Goal: Task Accomplishment & Management: Manage account settings

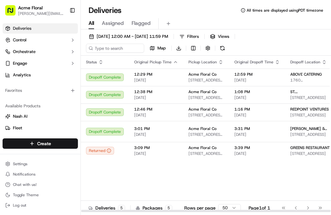
click at [142, 156] on span "[DATE]" at bounding box center [156, 153] width 44 height 5
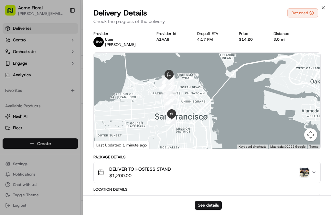
click at [326, 4] on div "Close Delivery Details Returned Check the progress of the delivery Provider [PE…" at bounding box center [207, 107] width 248 height 215
click at [324, 5] on icon "button" at bounding box center [323, 7] width 5 height 5
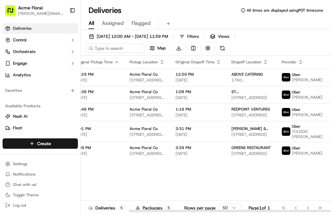
scroll to position [0, 59]
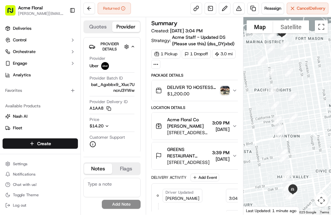
click at [276, 6] on span "Reassign" at bounding box center [273, 8] width 17 height 6
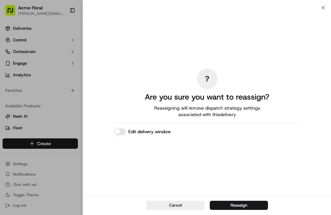
click at [122, 128] on button "Edit delivery window" at bounding box center [120, 131] width 12 height 6
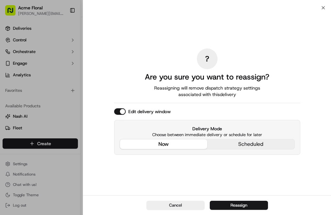
click at [259, 146] on div "Delivery Mode Choose between immediate delivery or schedule for later now sched…" at bounding box center [207, 137] width 186 height 35
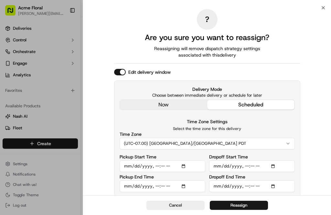
click at [196, 141] on button "(UTC-07.00) America/Los Angeles PDT" at bounding box center [207, 144] width 175 height 12
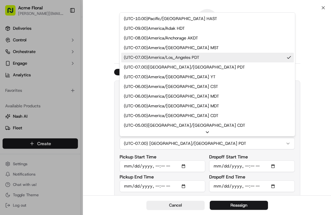
click at [314, 49] on div "? Are you sure you want to reassign? Reassigning will remove dispatch strategy …" at bounding box center [207, 103] width 248 height 191
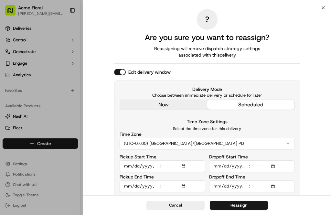
click at [163, 166] on input "Pickup Start Time" at bounding box center [163, 166] width 86 height 12
click at [157, 164] on input "Pickup Start Time" at bounding box center [163, 166] width 86 height 12
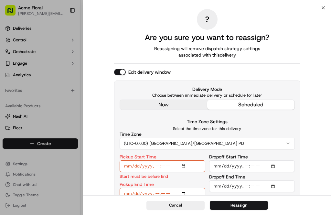
click at [163, 165] on input "Pickup Start Time" at bounding box center [163, 166] width 86 height 12
type input "2025-09-17T16:45"
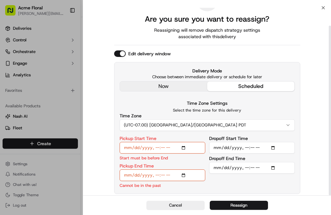
scroll to position [20, 0]
click at [161, 172] on input "Pickup End Time" at bounding box center [163, 176] width 86 height 12
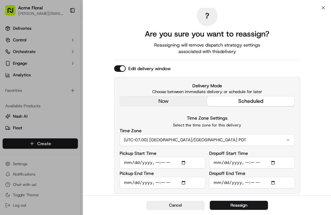
scroll to position [5, 0]
type input "2025-09-17T17:10"
click at [260, 159] on input "Dropoff Start Time" at bounding box center [252, 163] width 86 height 12
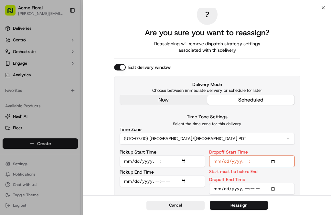
type input "2025-09-17T17:00"
click at [258, 189] on input "Dropoff End Time" at bounding box center [252, 189] width 86 height 12
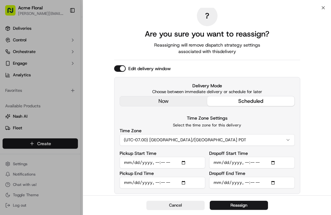
type input "2025-09-17T17:30"
click at [246, 204] on button "Reassign" at bounding box center [239, 205] width 58 height 9
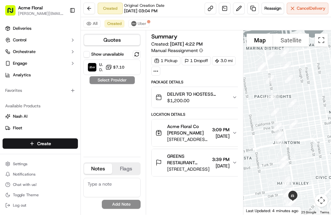
click at [87, 8] on button at bounding box center [89, 9] width 12 height 12
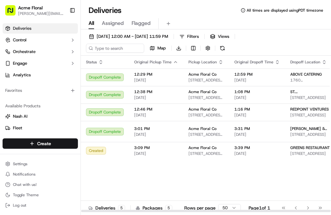
click at [208, 151] on span "[STREET_ADDRESS][PERSON_NAME]" at bounding box center [207, 153] width 36 height 5
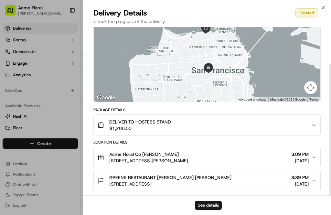
scroll to position [47, 0]
click at [306, 12] on div "Created" at bounding box center [307, 12] width 23 height 9
click at [209, 203] on button "See details" at bounding box center [208, 205] width 27 height 9
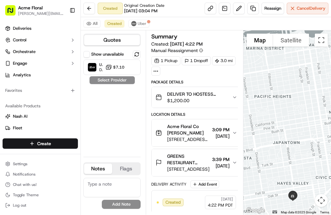
click at [120, 67] on span "$7.10" at bounding box center [118, 67] width 11 height 5
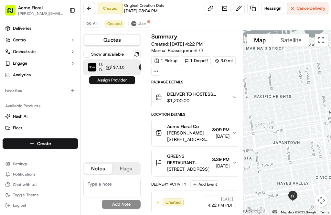
click at [123, 80] on button "Assign Provider" at bounding box center [112, 80] width 46 height 8
